Goal: Task Accomplishment & Management: Manage account settings

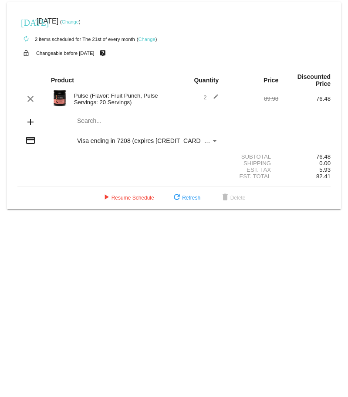
click at [141, 40] on link "Change" at bounding box center [146, 39] width 17 height 5
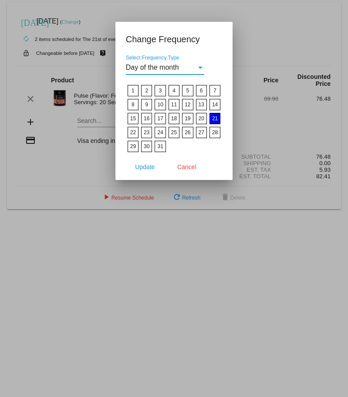
click at [254, 36] on div at bounding box center [174, 198] width 348 height 397
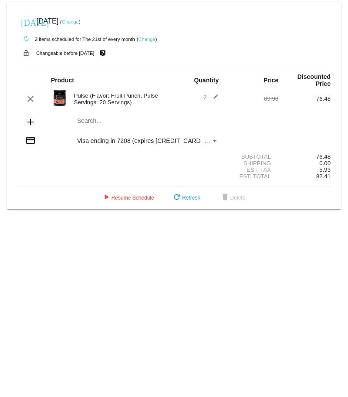
click at [143, 40] on link "Change" at bounding box center [146, 39] width 17 height 5
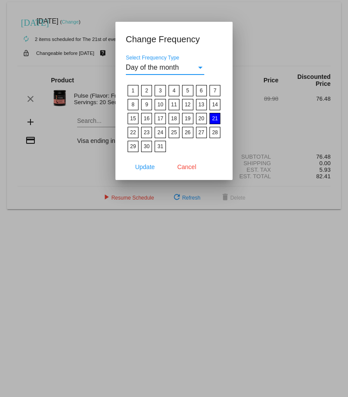
click at [197, 65] on div "Select Frequency Type" at bounding box center [201, 68] width 8 height 8
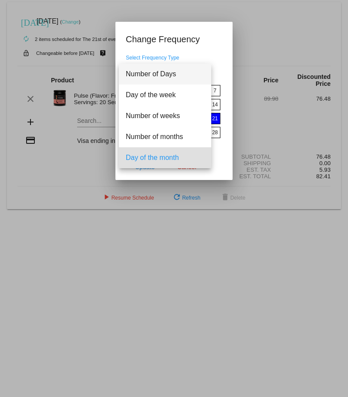
click at [197, 65] on span "Number of Days" at bounding box center [165, 74] width 78 height 21
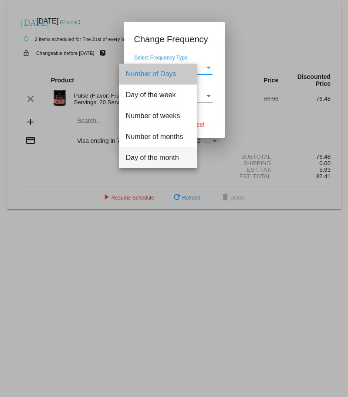
click at [287, 55] on div at bounding box center [174, 198] width 348 height 397
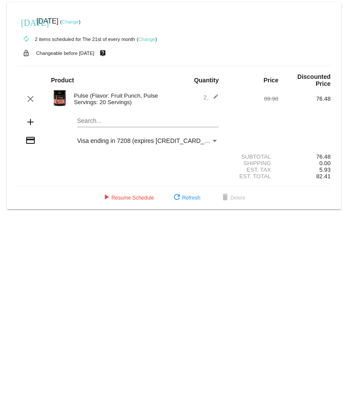
click at [153, 42] on div "autorenew 2 items scheduled for The 21st of every month ( Change )" at bounding box center [173, 38] width 313 height 17
click at [152, 40] on link "Change" at bounding box center [146, 39] width 17 height 5
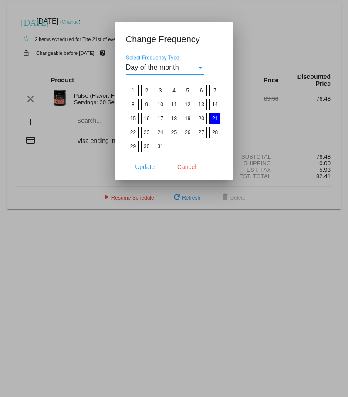
click at [170, 65] on span "Day of the month" at bounding box center [152, 67] width 53 height 7
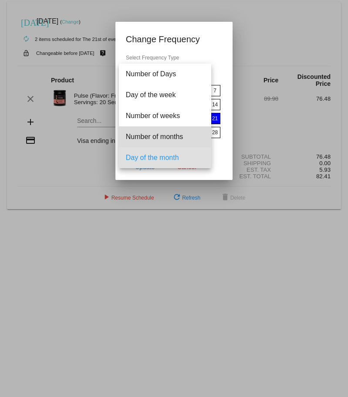
click at [174, 135] on span "Number of months" at bounding box center [165, 136] width 78 height 21
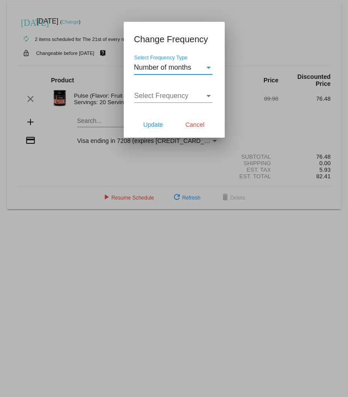
click at [186, 93] on span "Select Frequency" at bounding box center [161, 95] width 54 height 7
